Goal: Transaction & Acquisition: Purchase product/service

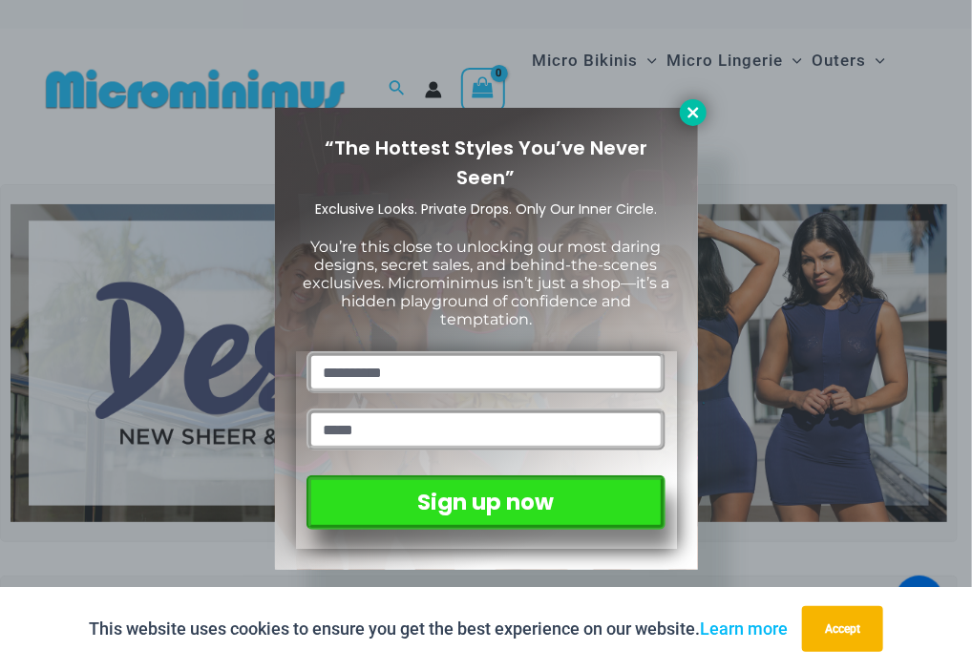
click at [686, 117] on icon at bounding box center [693, 112] width 17 height 17
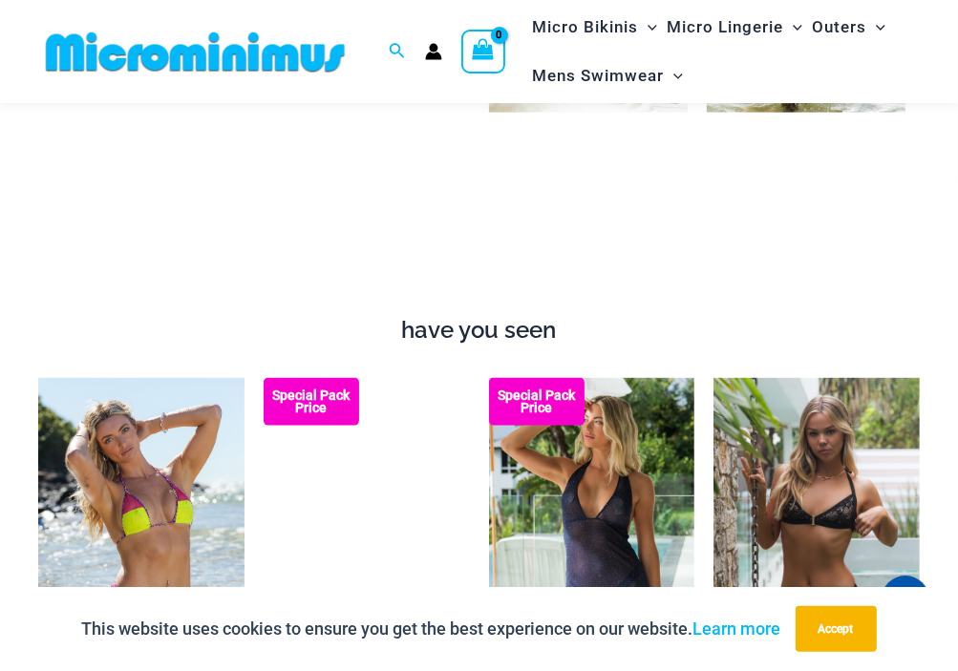
scroll to position [1796, 0]
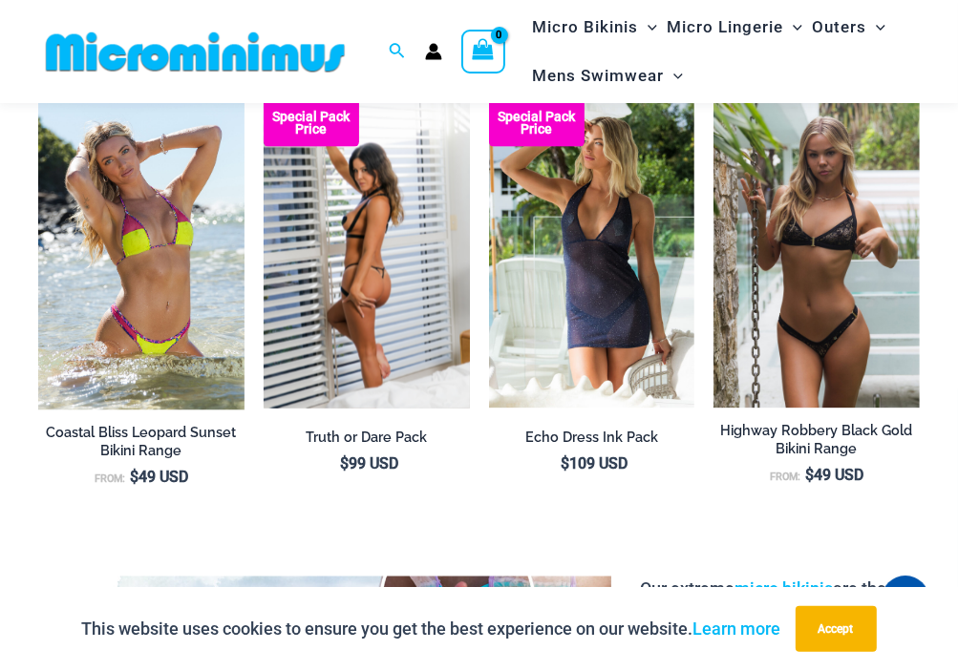
click at [378, 194] on img at bounding box center [367, 253] width 206 height 309
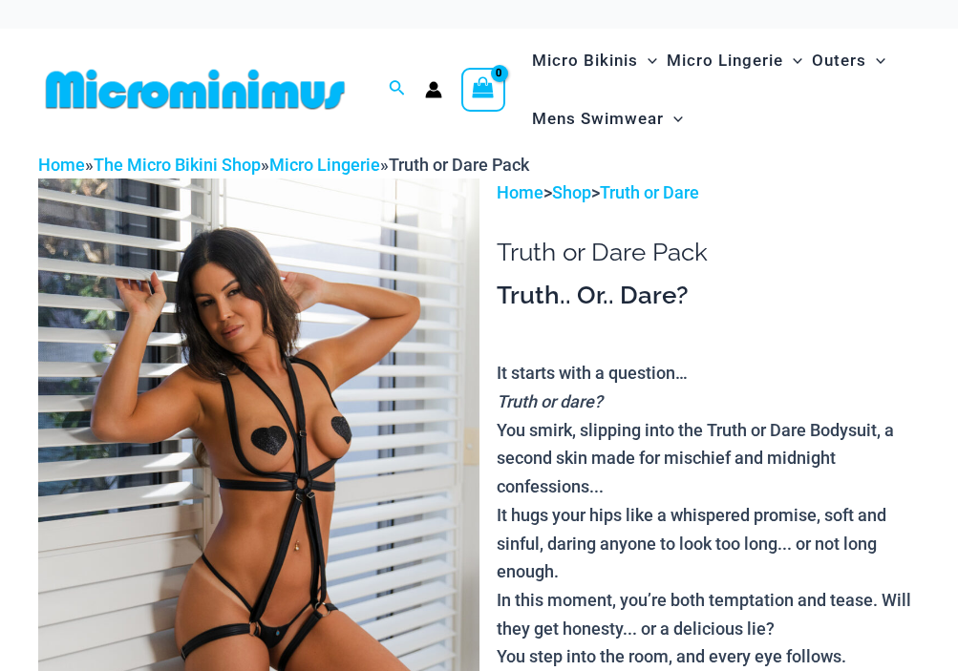
scroll to position [96, 0]
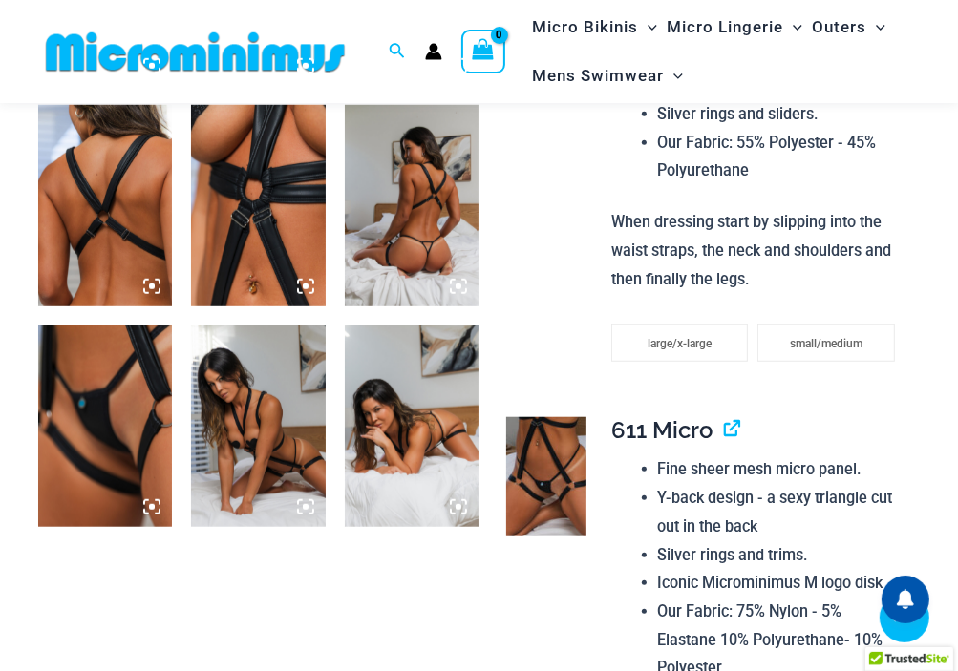
scroll to position [669, 0]
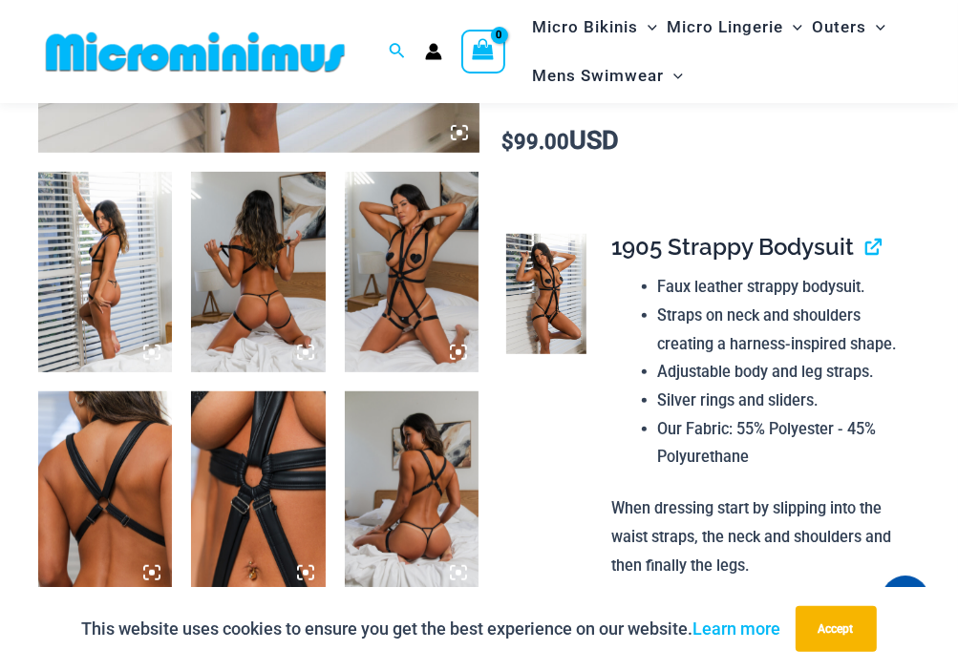
click at [153, 351] on icon at bounding box center [152, 353] width 6 height 6
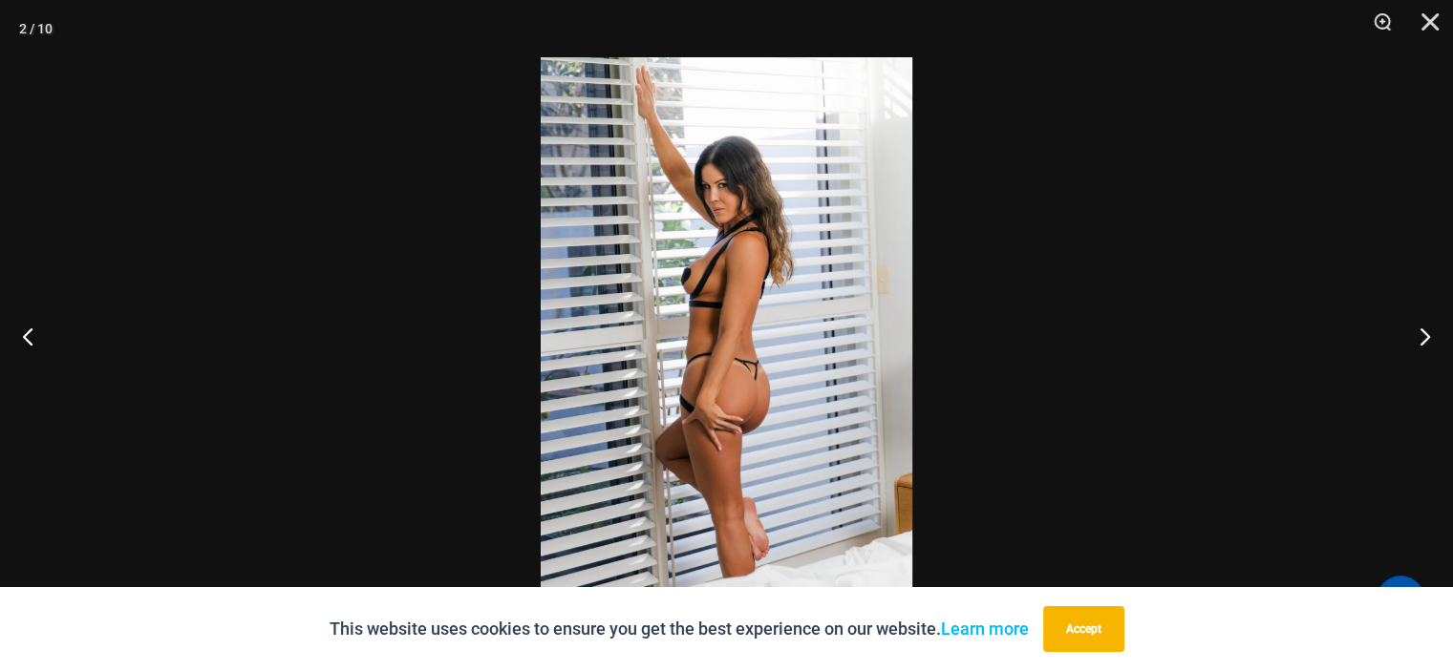
scroll to position [626, 0]
